Goal: Complete application form

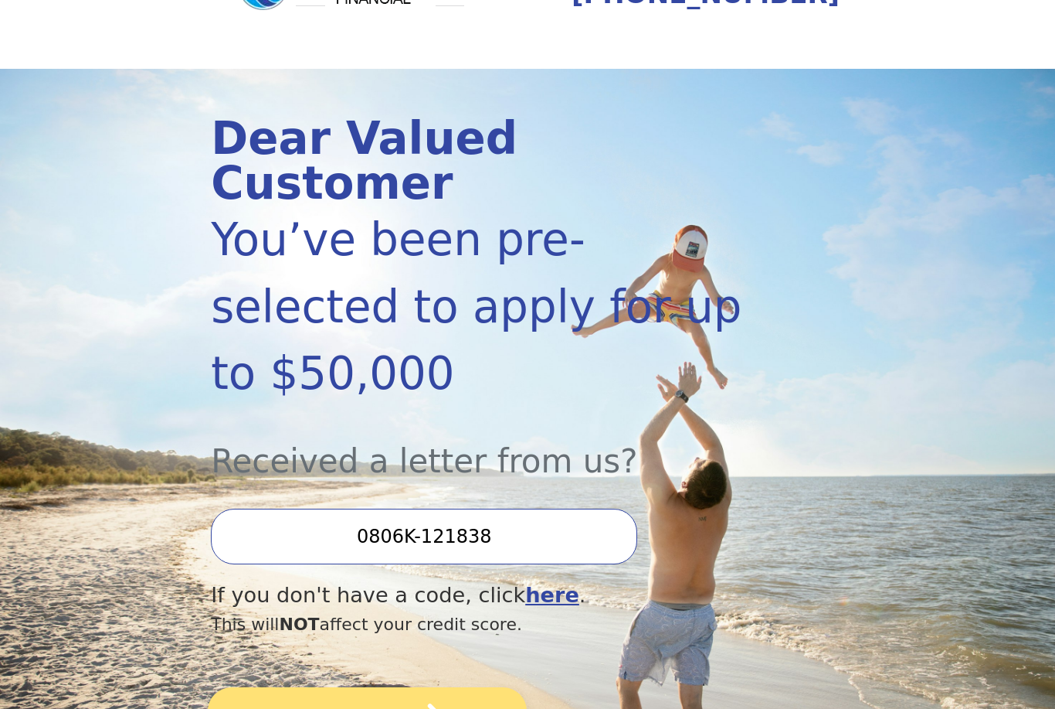
scroll to position [98, 0]
click at [432, 703] on icon "submit" at bounding box center [419, 723] width 62 height 40
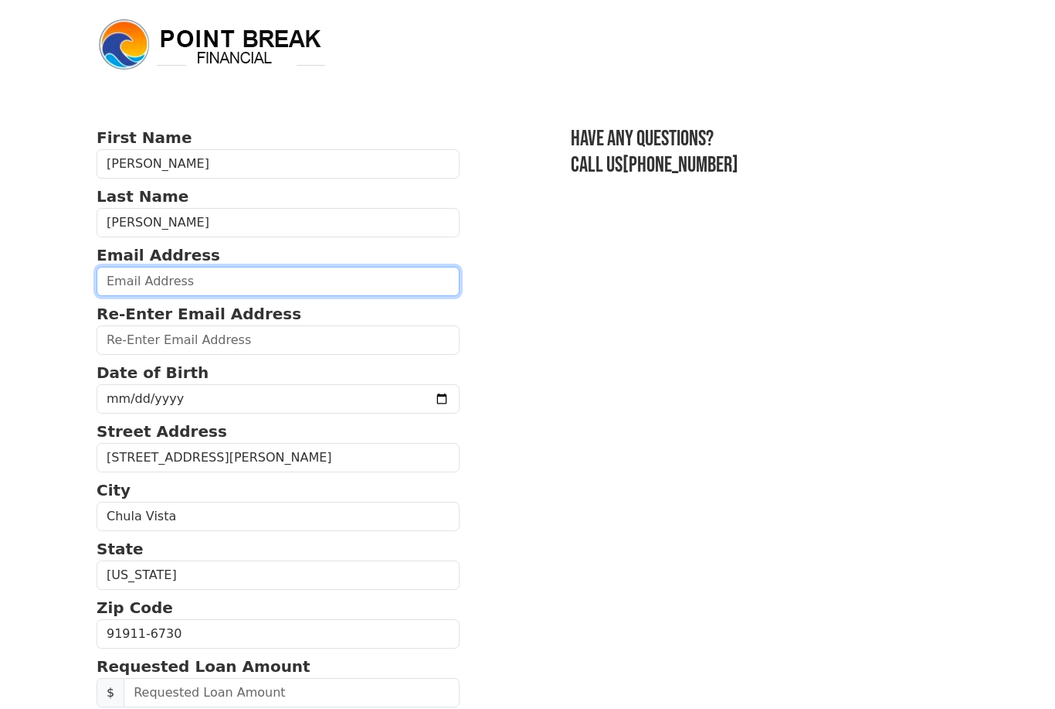
click at [165, 281] on input "email" at bounding box center [278, 281] width 363 height 29
type input "[EMAIL_ADDRESS][DOMAIN_NAME]"
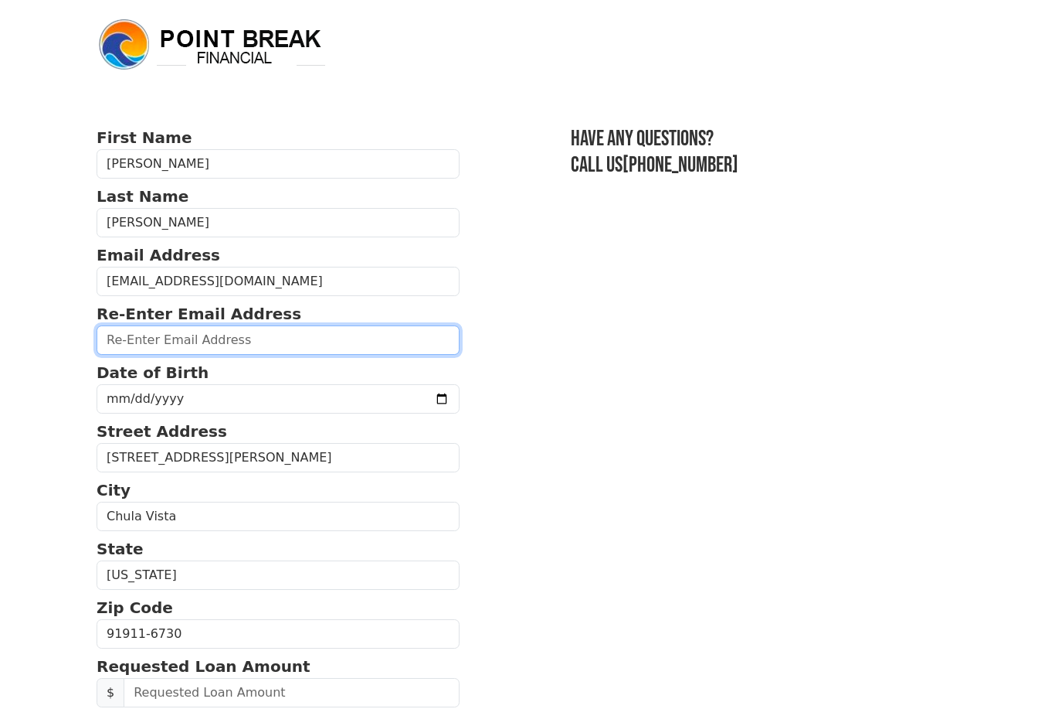
type input "[EMAIL_ADDRESS][DOMAIN_NAME]"
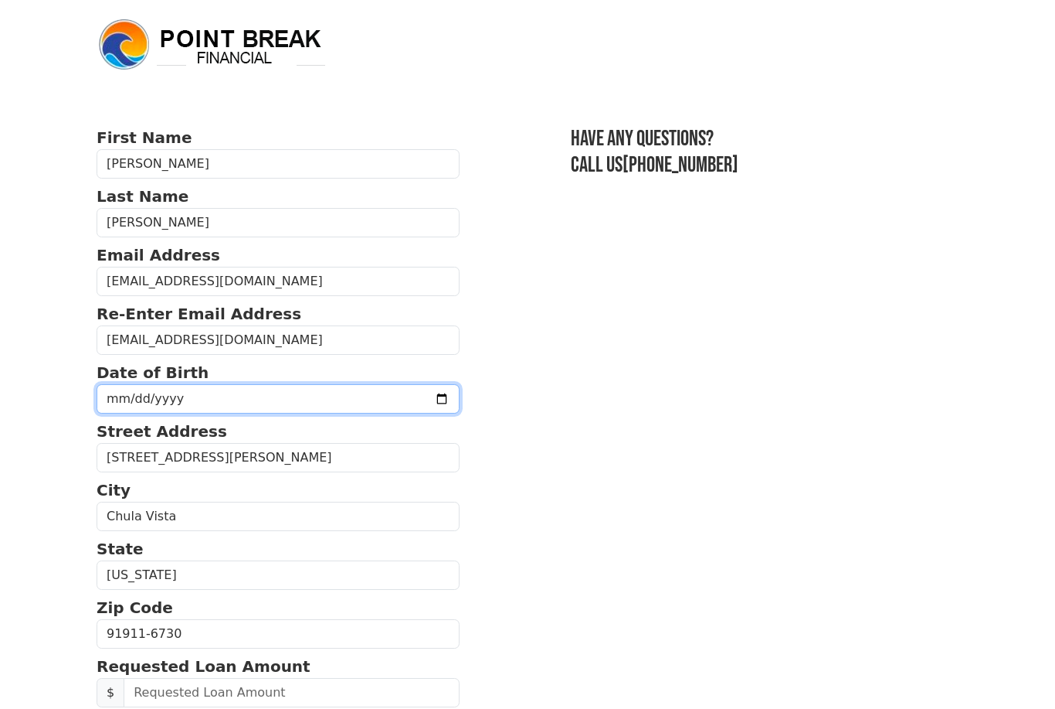
type input "[DATE]"
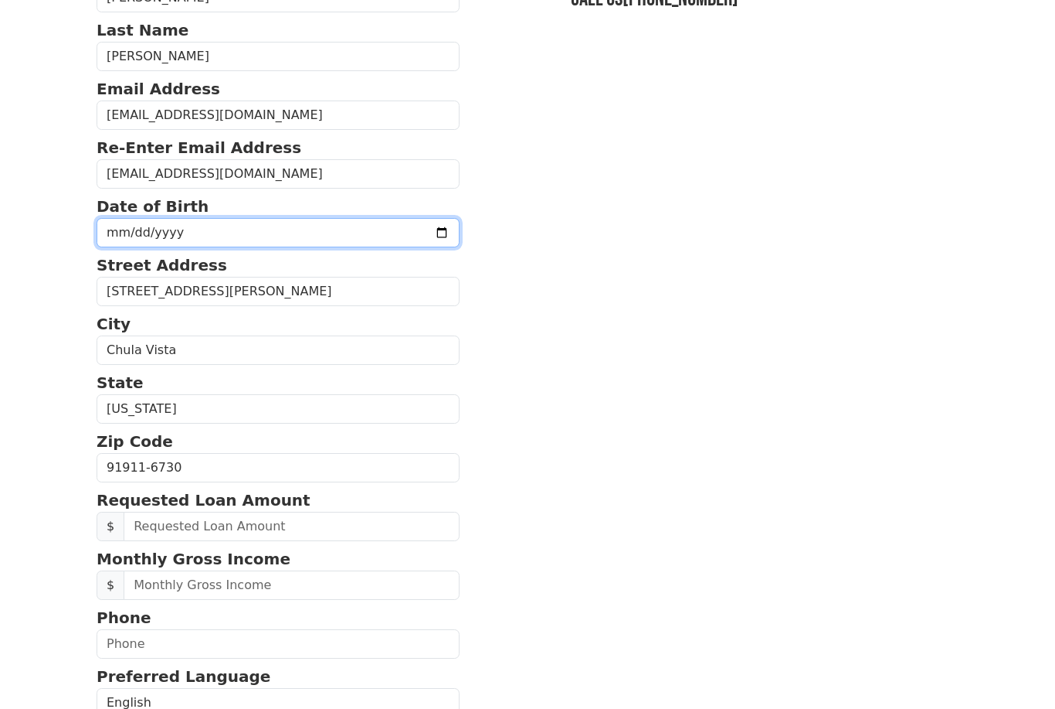
scroll to position [166, 0]
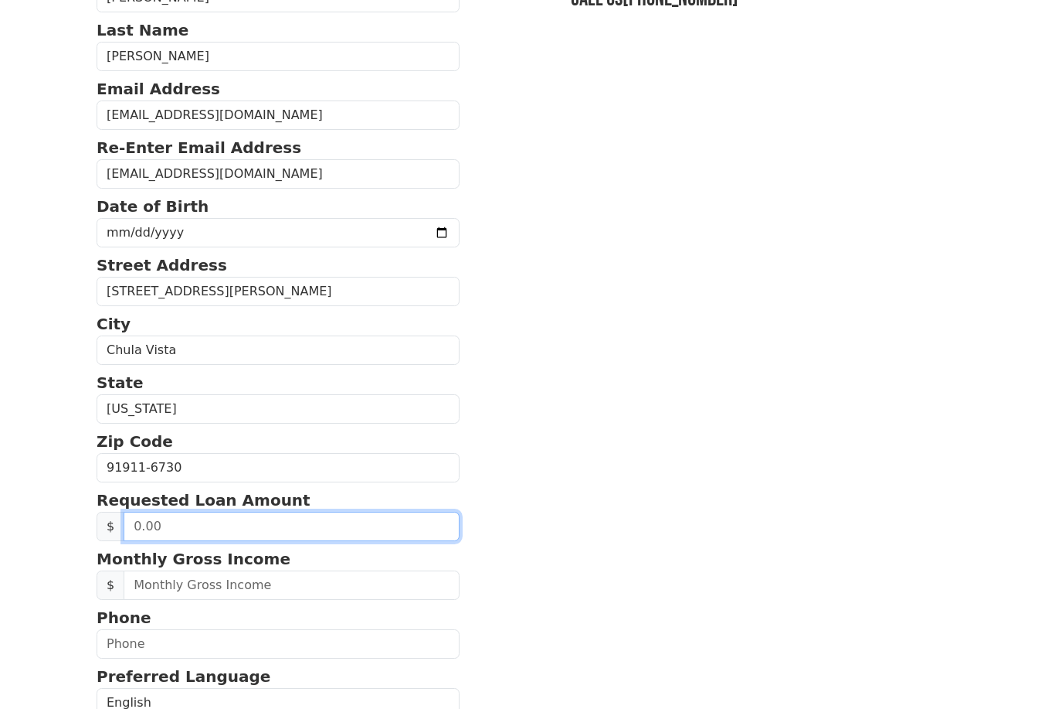
click at [190, 528] on input "text" at bounding box center [292, 525] width 336 height 29
type input "50,000.00"
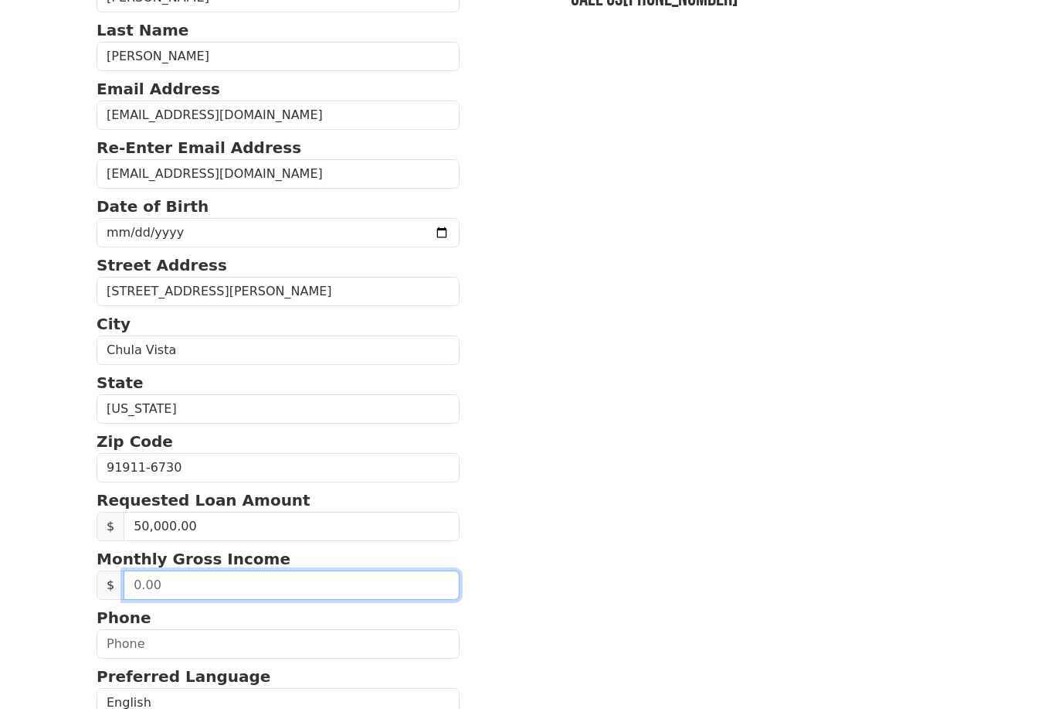
drag, startPoint x: 202, startPoint y: 593, endPoint x: 202, endPoint y: 584, distance: 9.3
click at [202, 585] on input "text" at bounding box center [292, 584] width 336 height 29
type input "195,000.00"
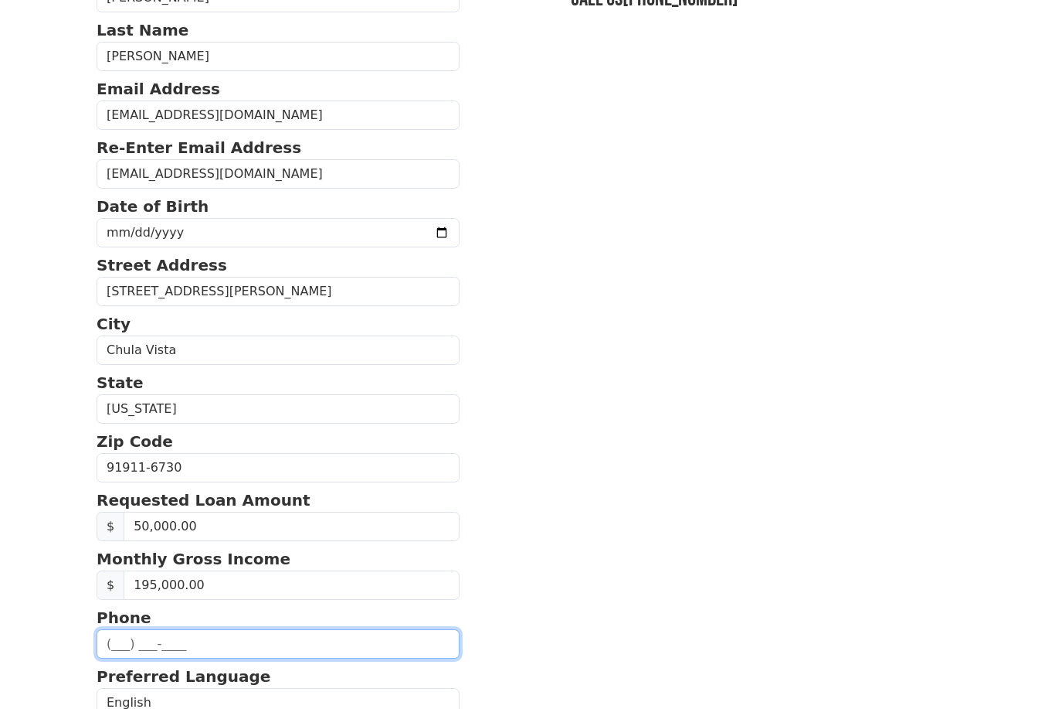
click at [221, 650] on input "text" at bounding box center [278, 643] width 363 height 29
type input "[PHONE_NUMBER]"
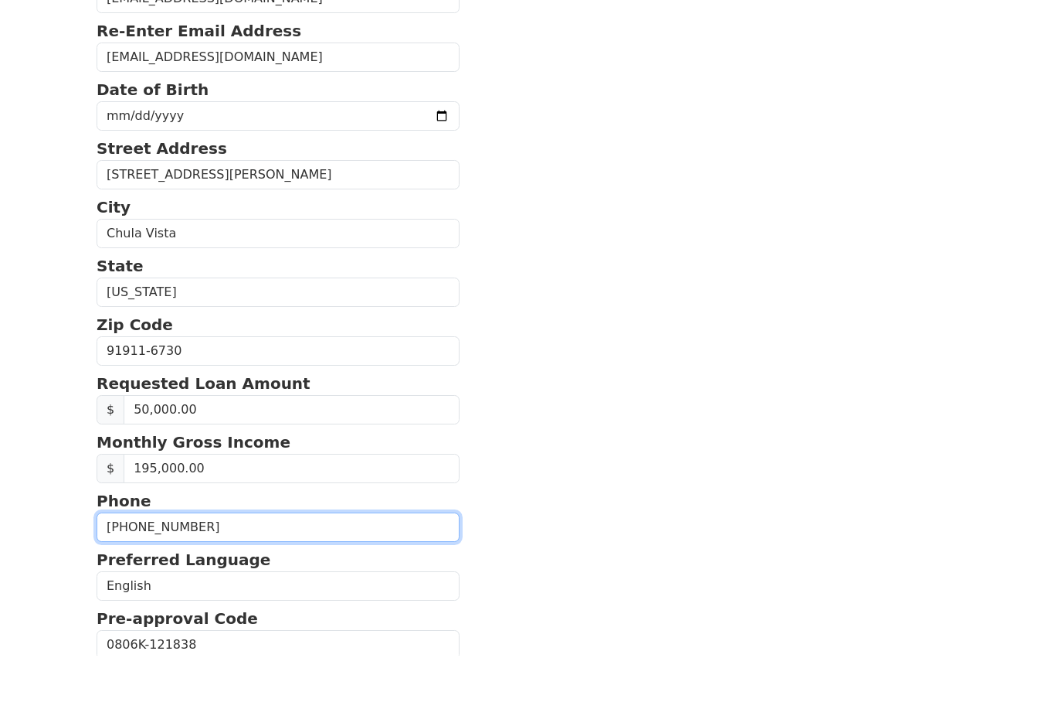
scroll to position [258, 0]
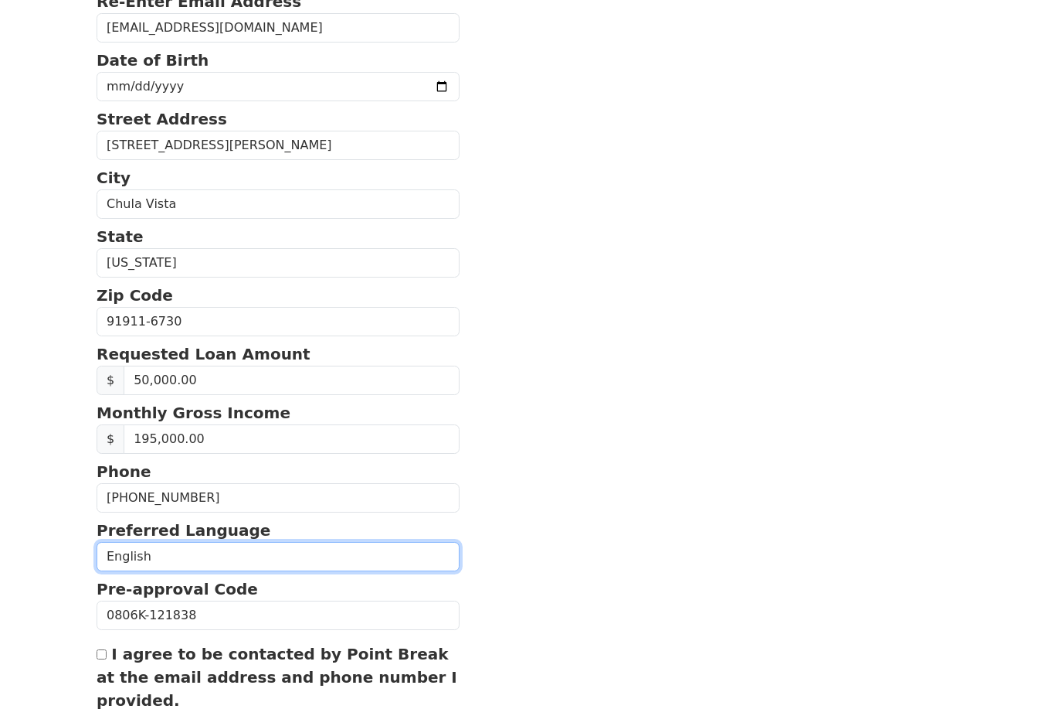
select select "Spanish"
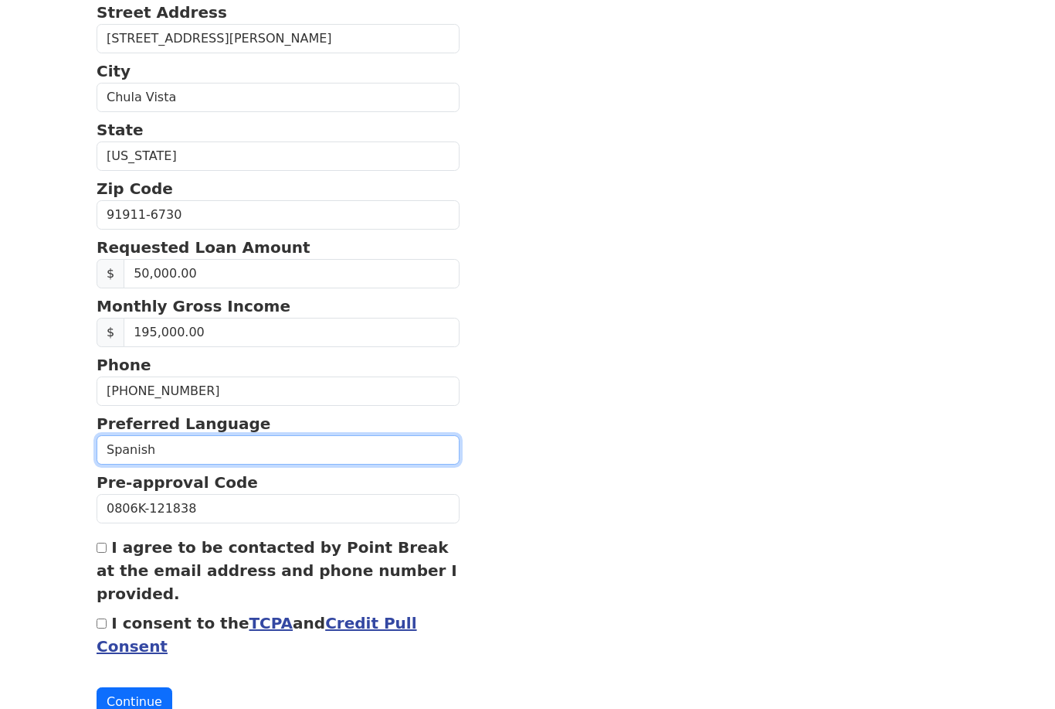
scroll to position [423, 0]
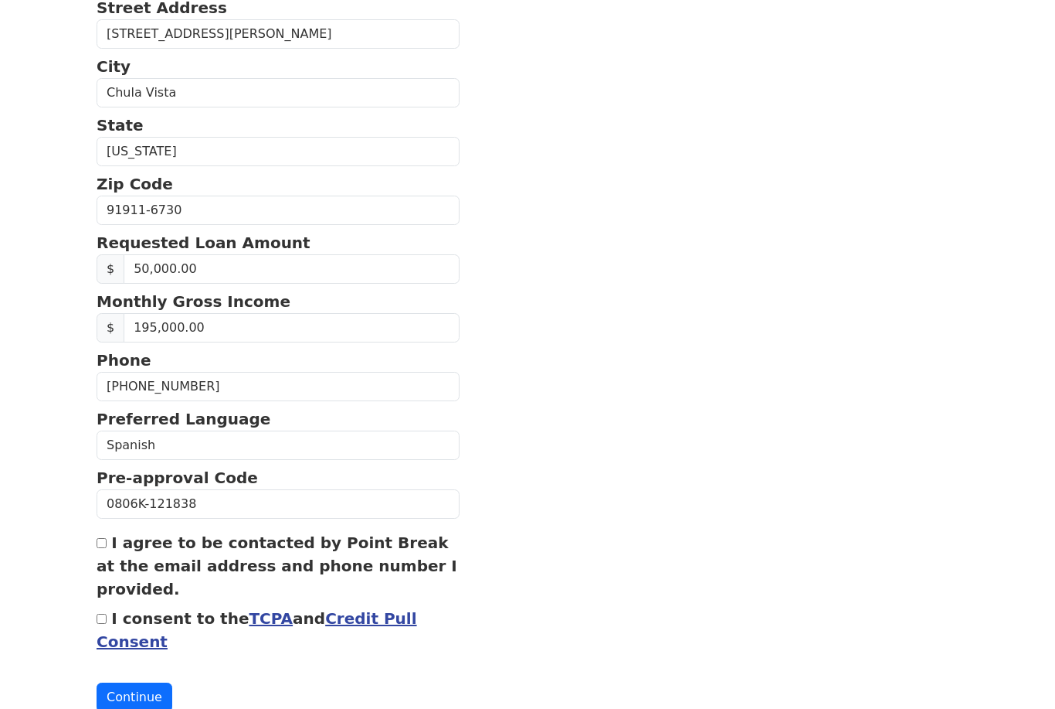
click at [104, 547] on input "I agree to be contacted by Point Break at the email address and phone number I …" at bounding box center [102, 543] width 10 height 10
checkbox input "true"
click at [104, 624] on input "I consent to the TCPA and Credit Pull Consent" at bounding box center [102, 618] width 10 height 10
click at [103, 624] on input "I consent to the TCPA and Credit Pull Consent" at bounding box center [102, 618] width 10 height 10
click at [131, 693] on button "Continue" at bounding box center [135, 696] width 76 height 29
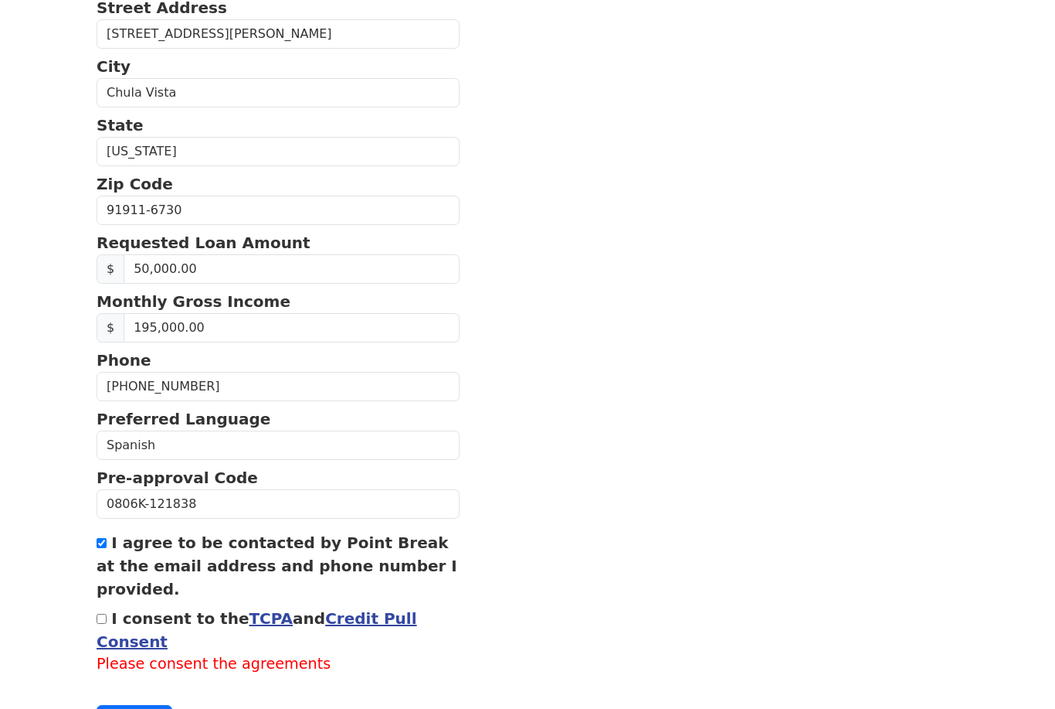
click at [104, 625] on div "I consent to the TCPA and Credit Pull Consent Please consent the agreements" at bounding box center [278, 641] width 363 height 69
click at [101, 623] on input "I consent to the TCPA and Credit Pull Consent" at bounding box center [102, 618] width 10 height 10
checkbox input "true"
click at [148, 708] on div "First Name [PERSON_NAME] Last Name [PERSON_NAME] Email Address [EMAIL_ADDRESS][…" at bounding box center [527, 167] width 881 height 1181
click at [148, 708] on button "Continue" at bounding box center [135, 696] width 76 height 29
